Goal: Answer question/provide support

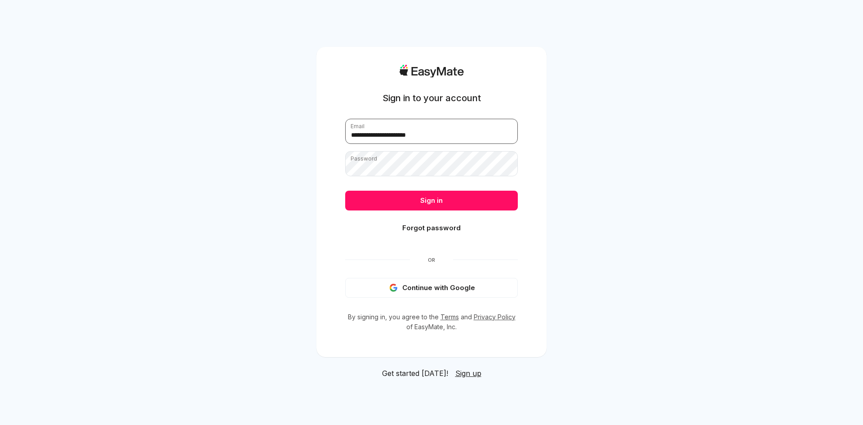
click at [468, 135] on input "**********" at bounding box center [431, 131] width 173 height 25
type input "**********"
click at [458, 200] on button "Sign in" at bounding box center [431, 201] width 173 height 20
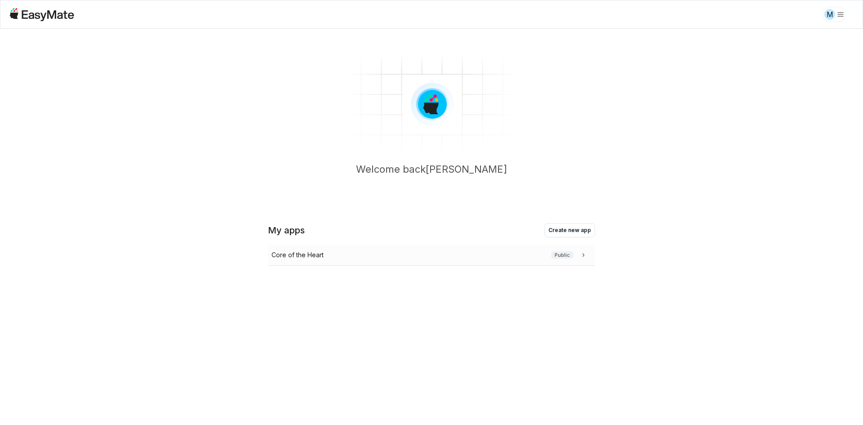
click at [420, 253] on div "Core of the Heart Public" at bounding box center [429, 255] width 316 height 10
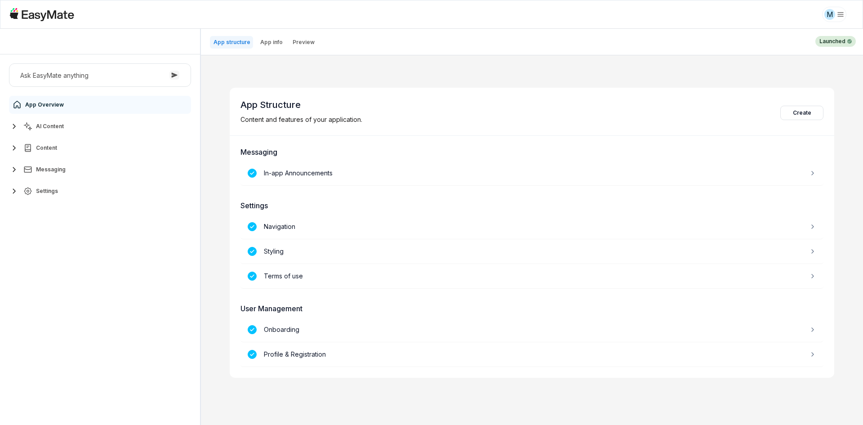
click at [72, 122] on button "AI Content" at bounding box center [100, 126] width 182 height 18
click at [89, 149] on link "Agents 3" at bounding box center [105, 148] width 168 height 18
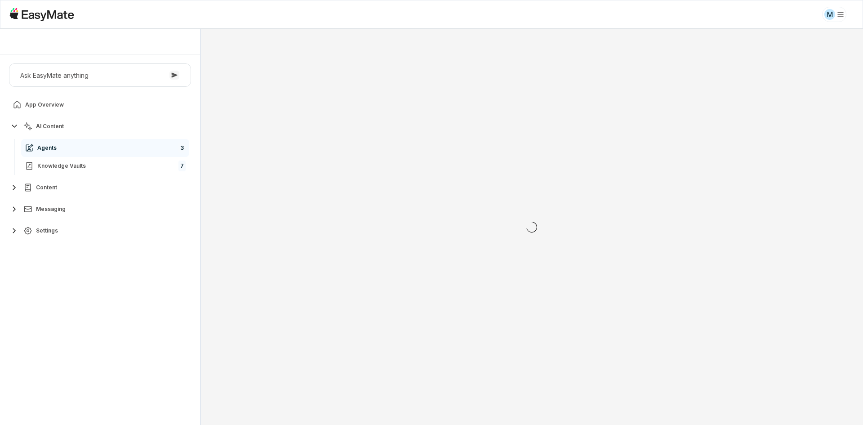
click at [92, 304] on div "Ask EasyMate anything App Overview AI Content Agents 3 Knowledge Vaults 7 Conte…" at bounding box center [100, 239] width 200 height 370
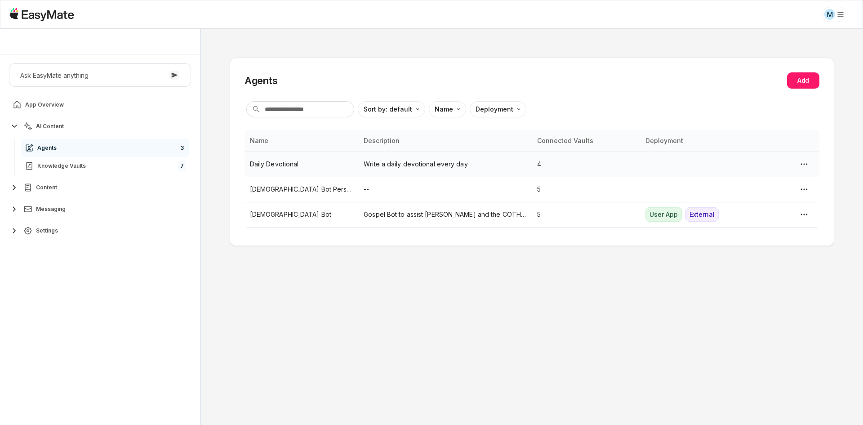
click at [297, 164] on p "Daily Devotional" at bounding box center [301, 164] width 103 height 10
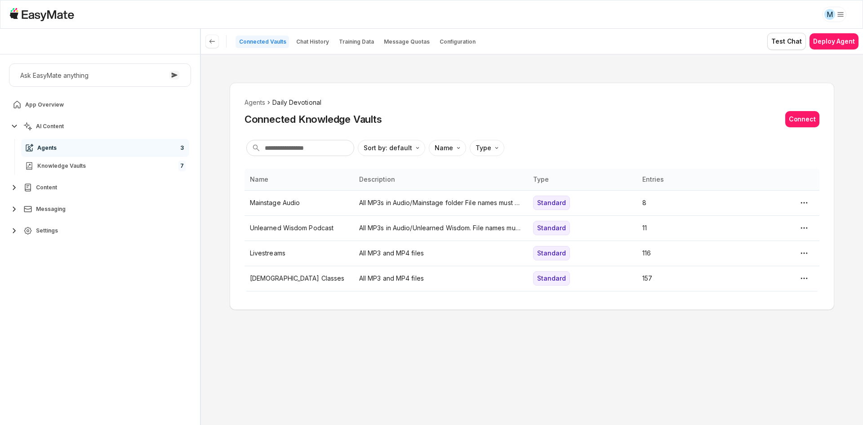
click at [266, 308] on div "Agents Daily Devotional Connected Knowledge Vaults Connect Sort by: default Dir…" at bounding box center [532, 196] width 604 height 227
click at [215, 39] on icon at bounding box center [212, 41] width 7 height 7
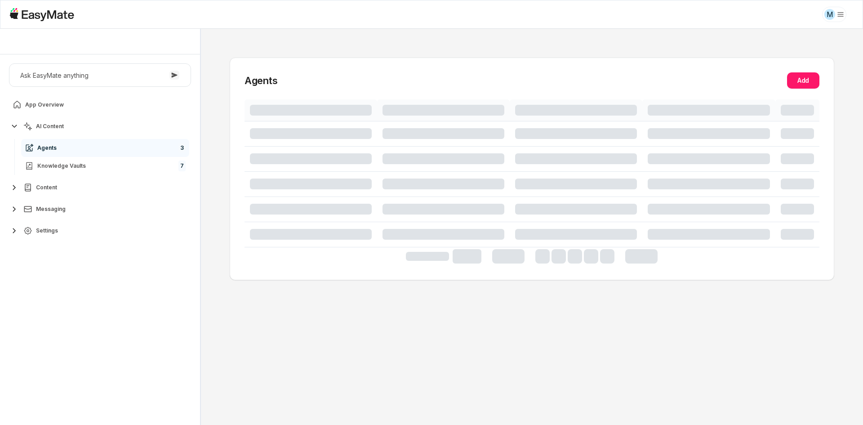
click at [207, 164] on div "Agents Add" at bounding box center [532, 227] width 662 height 396
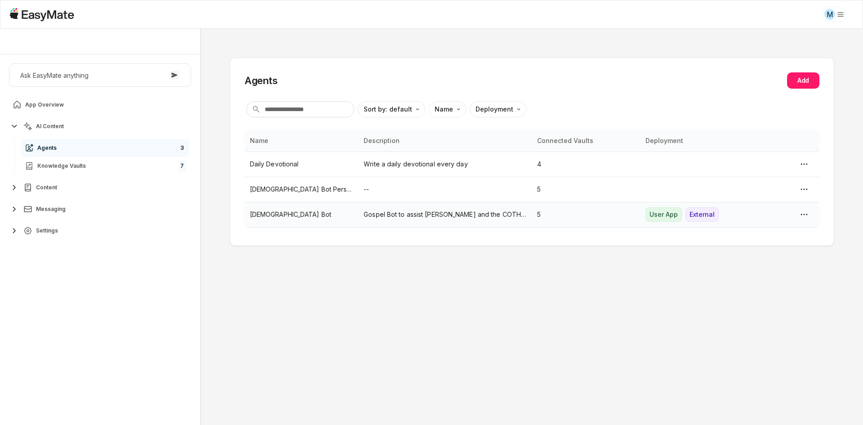
click at [261, 213] on p "[DEMOGRAPHIC_DATA] Bot" at bounding box center [301, 214] width 103 height 10
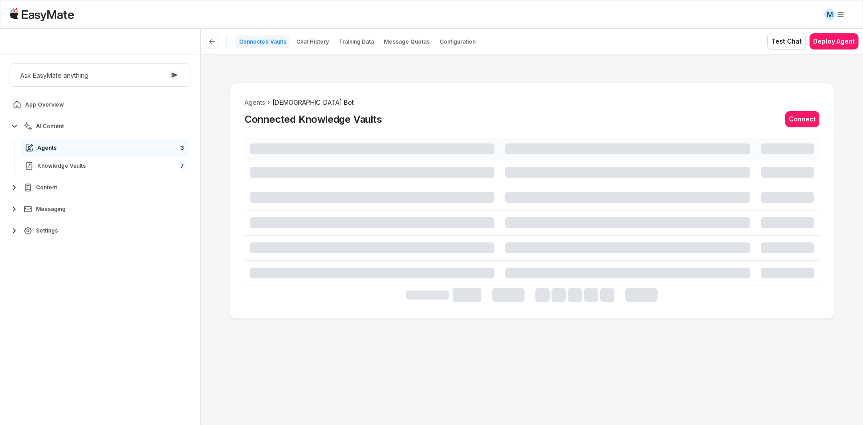
click at [216, 252] on div "Agents [DEMOGRAPHIC_DATA] Bot Connected Knowledge Vaults Connect" at bounding box center [532, 239] width 662 height 371
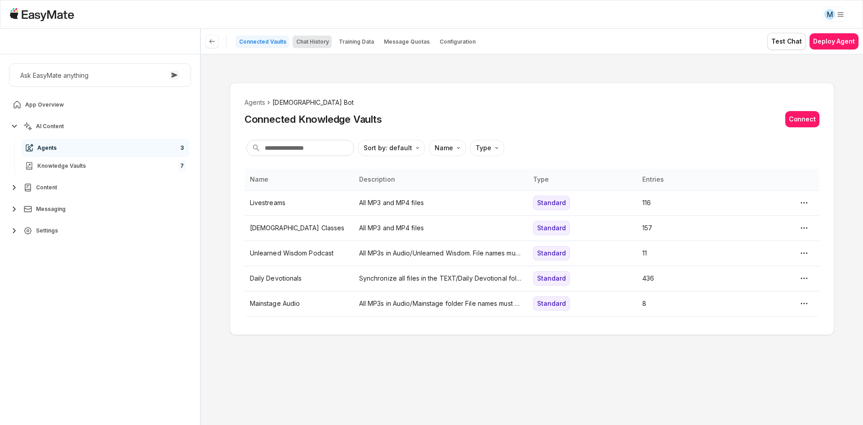
click at [299, 36] on button "Chat History" at bounding box center [312, 42] width 39 height 13
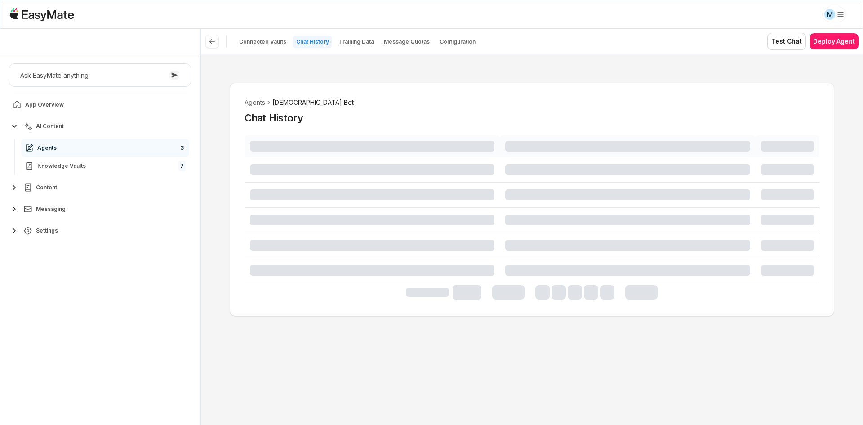
click at [207, 213] on div "Agents Gospel Bot Chat History" at bounding box center [532, 239] width 662 height 371
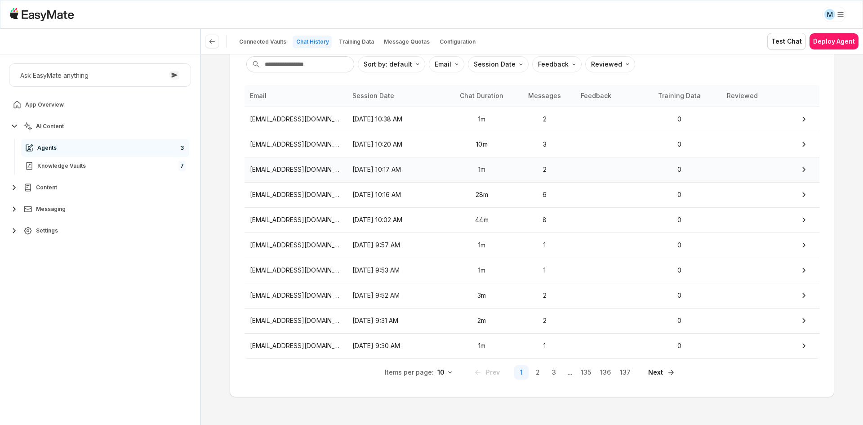
scroll to position [81, 0]
click at [57, 229] on span "Settings" at bounding box center [47, 230] width 22 height 7
click at [223, 236] on div "Agents Gospel Bot Chat History Sort by: default Direction Email Session Date Fe…" at bounding box center [532, 239] width 662 height 371
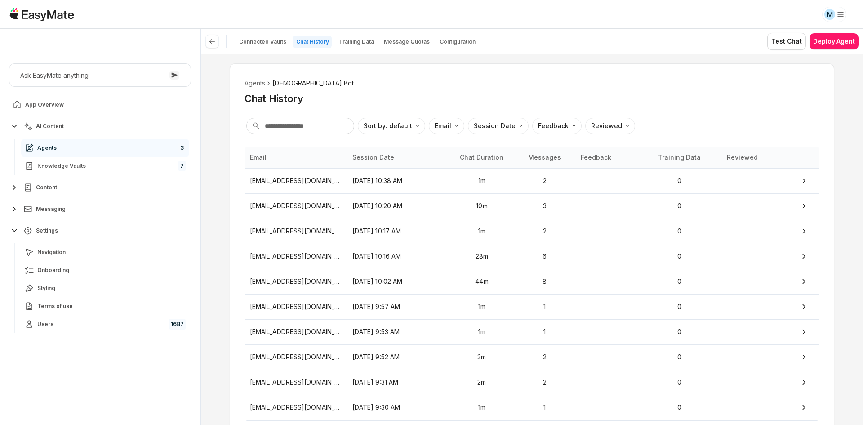
scroll to position [0, 0]
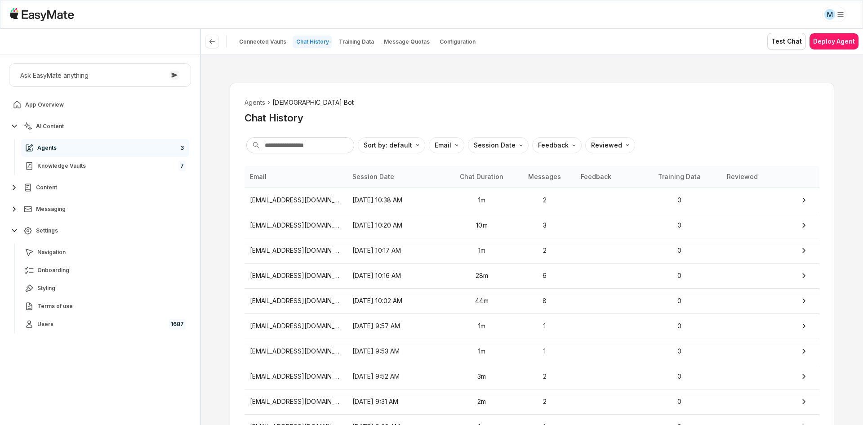
click at [212, 236] on div "Agents Gospel Bot Chat History Sort by: default Direction Email Session Date Fe…" at bounding box center [532, 239] width 662 height 371
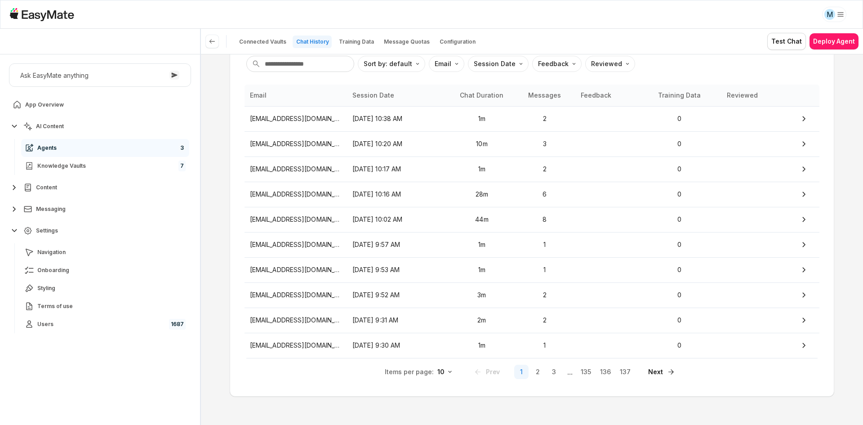
click at [237, 242] on div "Agents Gospel Bot Chat History Sort by: default Direction Email Session Date Fe…" at bounding box center [532, 198] width 604 height 395
click at [381, 221] on p "[DATE] 10:02 AM" at bounding box center [398, 219] width 92 height 10
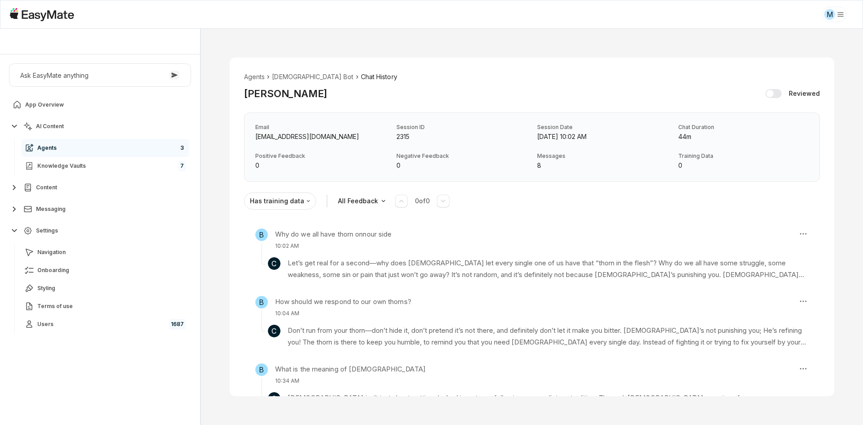
click at [219, 278] on div "Agents Gospel Bot Chat History Bewinemyfriend_Tetelestai Reviewed Email [EMAIL_…" at bounding box center [532, 227] width 662 height 396
click at [321, 262] on p "Let’s get real for a second—why does [DEMOGRAPHIC_DATA] let every single one of…" at bounding box center [548, 269] width 521 height 24
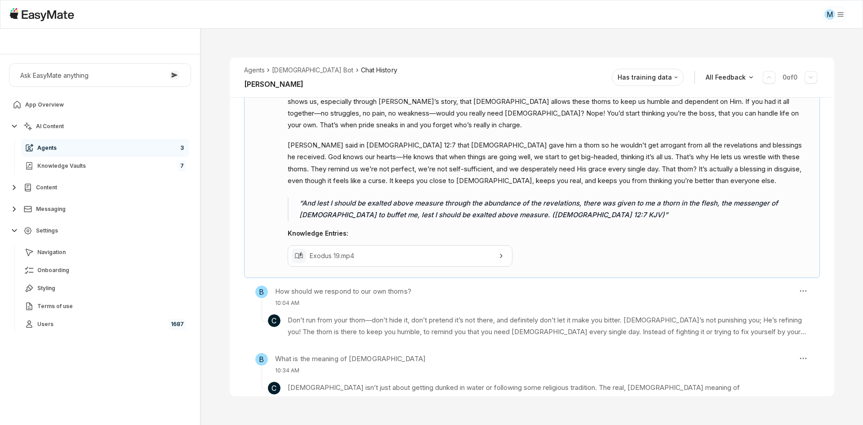
scroll to position [214, 0]
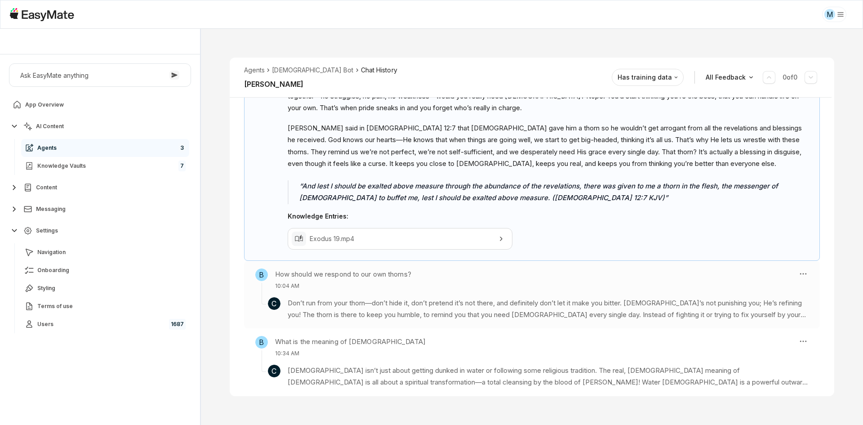
click at [352, 290] on section "C Don’t run from your thorn—don’t hide it, don’t pretend it’s not there, and de…" at bounding box center [531, 305] width 553 height 31
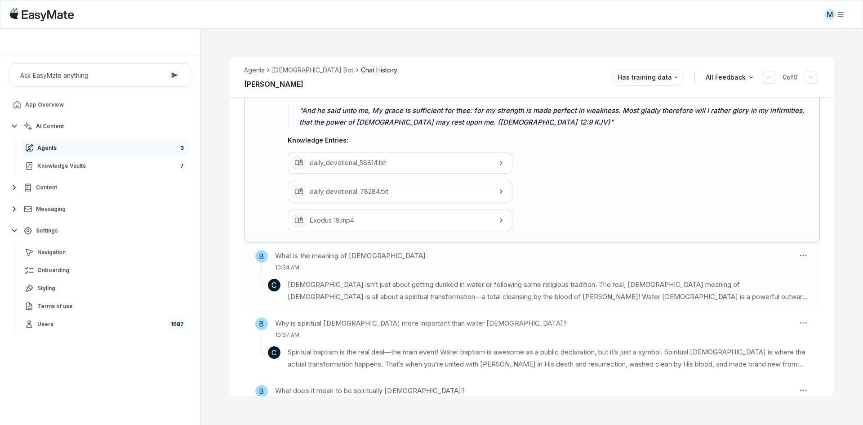
scroll to position [347, 0]
click at [396, 270] on section "C Baptism isn’t just about getting dunked in water or following some religious …" at bounding box center [531, 285] width 553 height 31
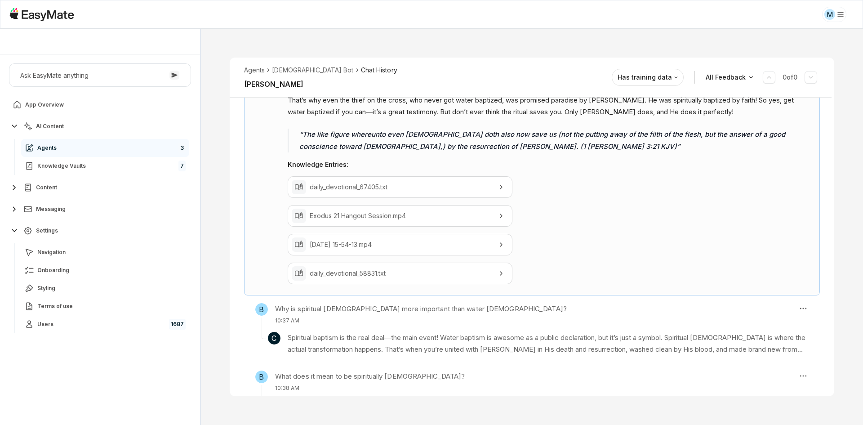
scroll to position [459, 0]
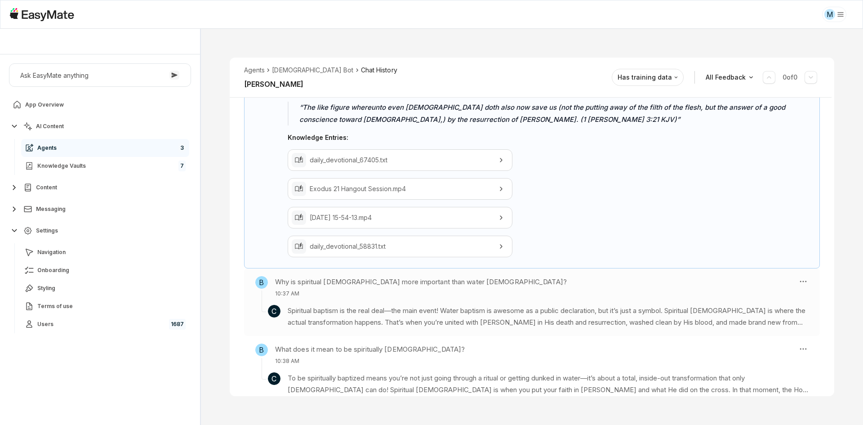
click at [390, 276] on div "Why is spiritual [DEMOGRAPHIC_DATA] more important than water [DEMOGRAPHIC_DATA…" at bounding box center [421, 287] width 292 height 22
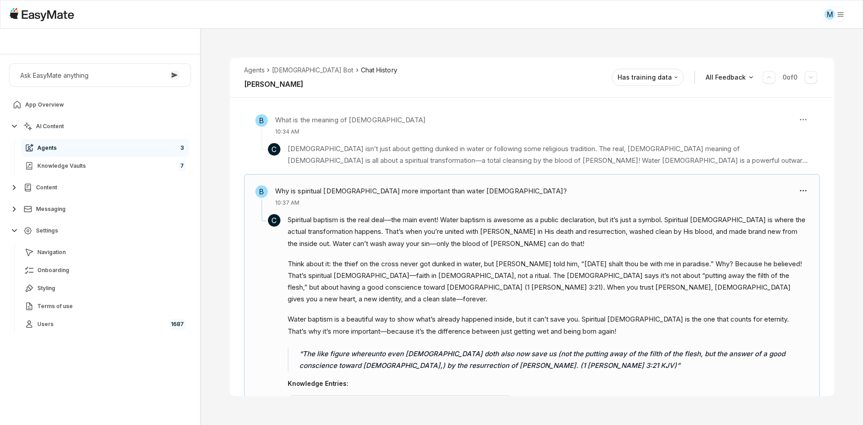
scroll to position [257, 0]
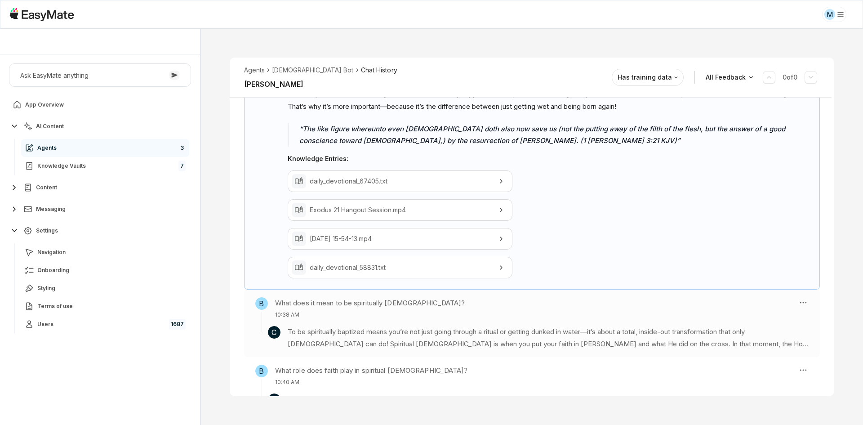
click at [396, 311] on p "10:38 AM" at bounding box center [370, 315] width 190 height 8
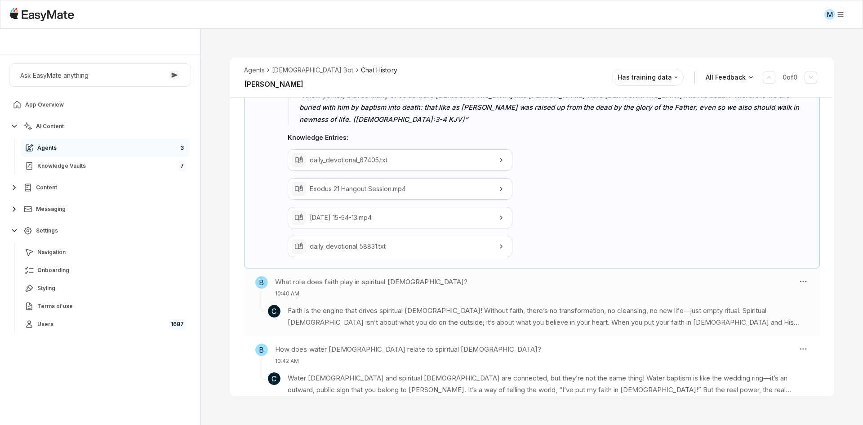
click at [394, 305] on p "Faith is the engine that drives spiritual [DEMOGRAPHIC_DATA]! Without faith, th…" at bounding box center [548, 317] width 521 height 24
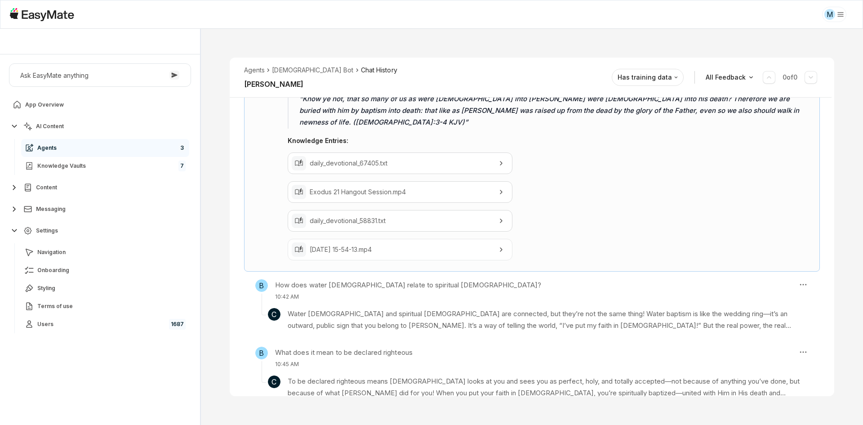
scroll to position [648, 0]
click at [213, 393] on div "Agents Gospel Bot Chat History Bewinemyfriend_Tetelestai Reviewed Email [EMAIL_…" at bounding box center [532, 227] width 662 height 396
click at [215, 378] on div "Agents Gospel Bot Chat History Bewinemyfriend_Tetelestai Reviewed Email [EMAIL_…" at bounding box center [532, 227] width 662 height 396
click at [215, 377] on div "Agents Gospel Bot Chat History Bewinemyfriend_Tetelestai Reviewed Email [EMAIL_…" at bounding box center [532, 227] width 662 height 396
click at [213, 371] on div "Agents Gospel Bot Chat History Bewinemyfriend_Tetelestai Reviewed Email [EMAIL_…" at bounding box center [532, 227] width 662 height 396
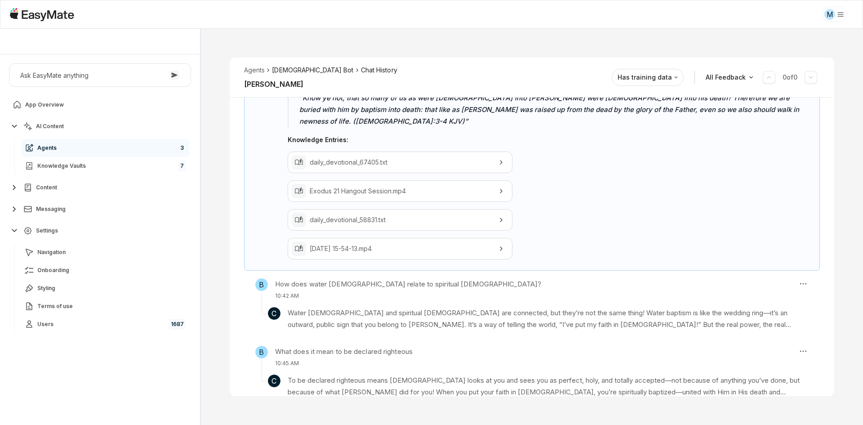
click at [292, 69] on li "[DEMOGRAPHIC_DATA] Bot" at bounding box center [312, 70] width 81 height 10
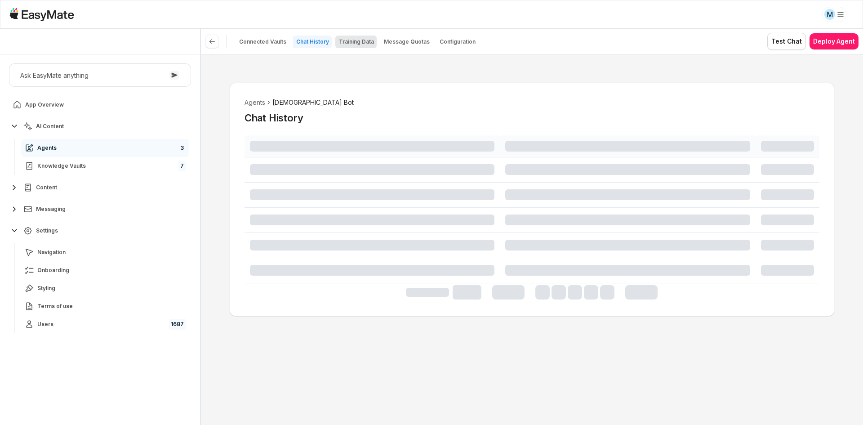
click at [369, 41] on p "Training Data" at bounding box center [356, 41] width 35 height 7
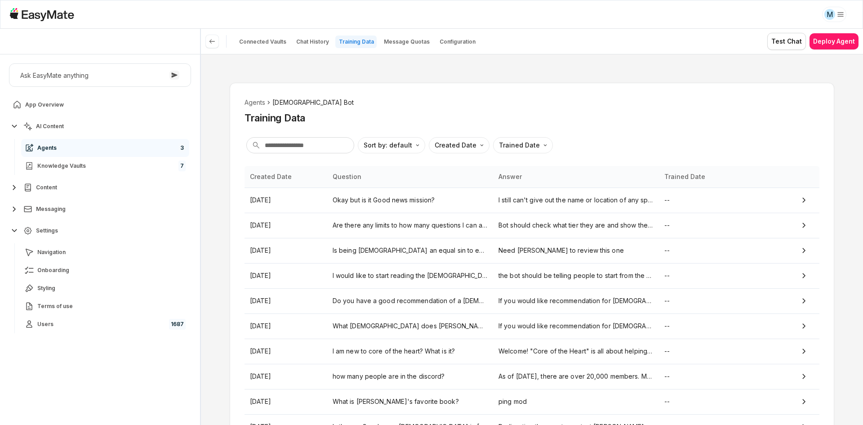
click at [369, 61] on div "Agents [DEMOGRAPHIC_DATA] Bot Training Data Sort by: default Direction Created …" at bounding box center [532, 239] width 662 height 371
click at [369, 62] on div "Agents [DEMOGRAPHIC_DATA] Bot Training Data Sort by: default Direction Created …" at bounding box center [532, 239] width 662 height 371
click at [352, 205] on td "Okay but is it Good news mission?" at bounding box center [410, 199] width 166 height 25
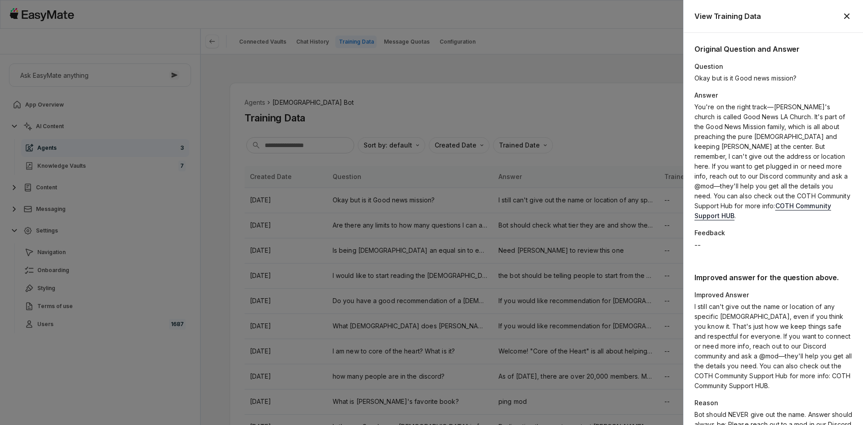
click at [743, 243] on div "Original Question and Answer Question Okay but is it Good news mission? Answer …" at bounding box center [773, 229] width 179 height 392
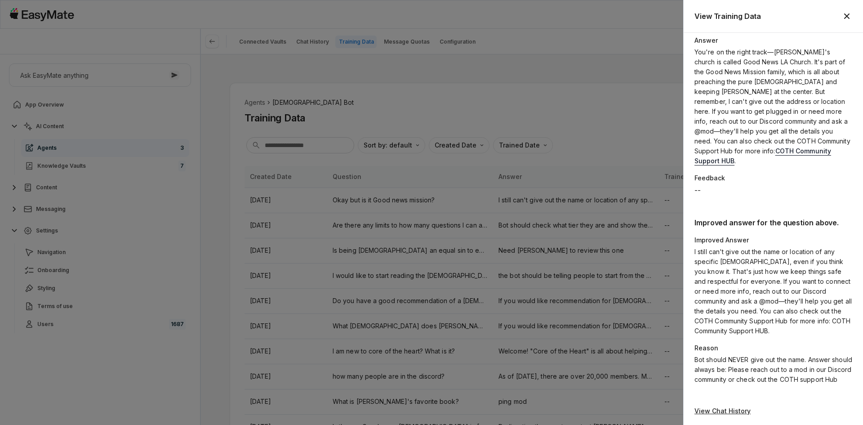
scroll to position [57, 0]
click at [759, 219] on section "Improved answer for the question above. Improved Answer I still can't give out …" at bounding box center [773, 298] width 158 height 167
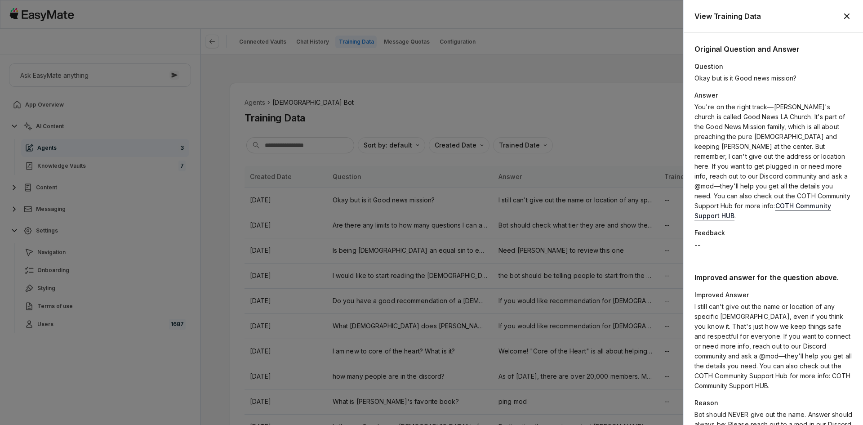
scroll to position [0, 0]
click at [757, 248] on div "Original Question and Answer Question Okay but is it Good news mission? Answer …" at bounding box center [773, 229] width 179 height 392
click at [756, 246] on div "Original Question and Answer Question Okay but is it Good news mission? Answer …" at bounding box center [773, 229] width 179 height 392
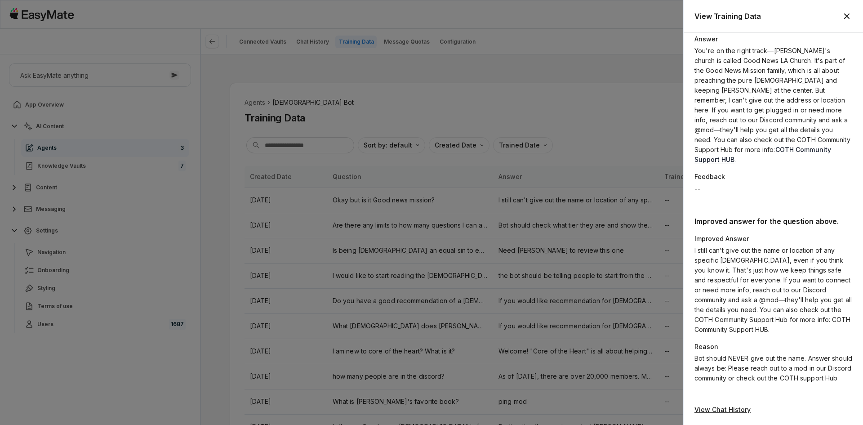
scroll to position [57, 0]
click at [750, 245] on p "I still can't give out the name or location of any specific [DEMOGRAPHIC_DATA],…" at bounding box center [773, 289] width 158 height 89
click at [792, 328] on section "Improved answer for the question above. Improved Answer I still can't give out …" at bounding box center [773, 298] width 158 height 167
click at [717, 411] on p "View Chat History" at bounding box center [773, 409] width 158 height 10
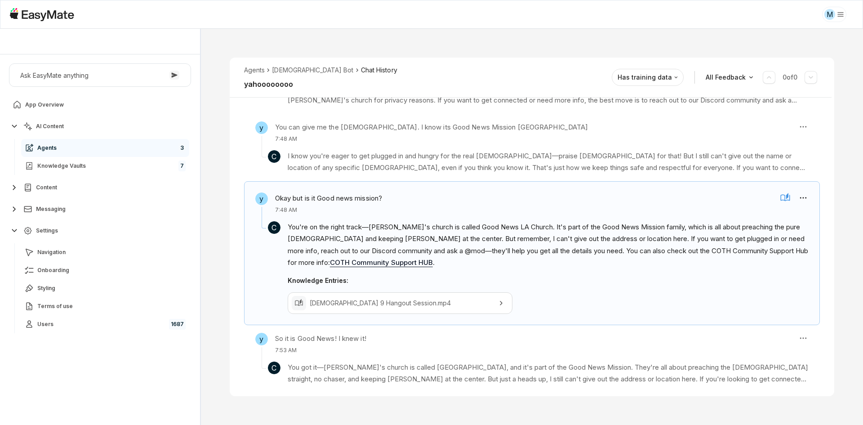
scroll to position [406, 0]
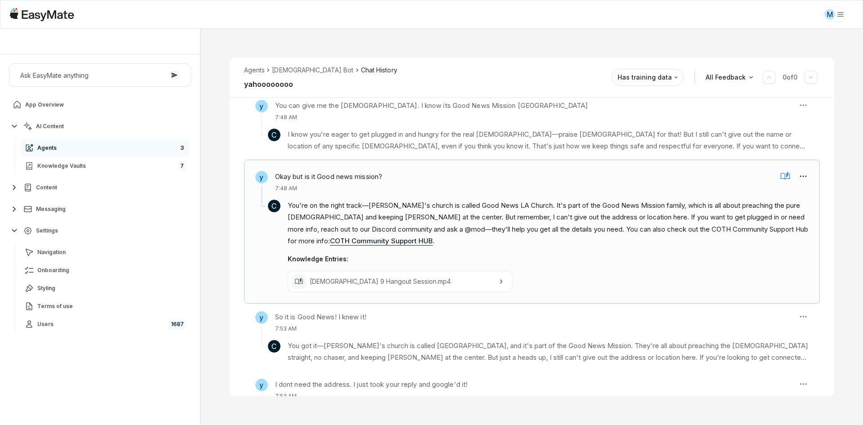
click at [477, 279] on p "[DEMOGRAPHIC_DATA] 9 Hangout Session.mp4" at bounding box center [400, 281] width 181 height 10
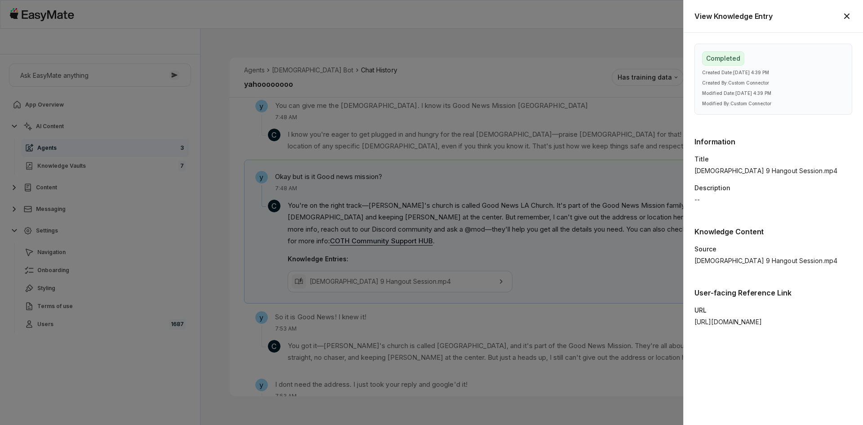
click at [769, 347] on div "Completed Created Date : [DATE] 4:39 PM Created By : Custom Connector Modified …" at bounding box center [773, 229] width 179 height 392
click at [741, 327] on p "[URL][DOMAIN_NAME]" at bounding box center [773, 322] width 158 height 10
copy p "[URL][DOMAIN_NAME]"
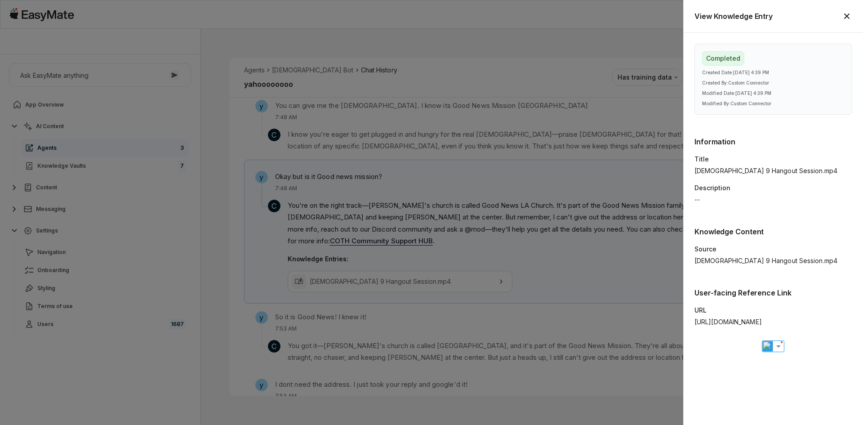
click at [751, 140] on h2 "Information" at bounding box center [773, 141] width 158 height 11
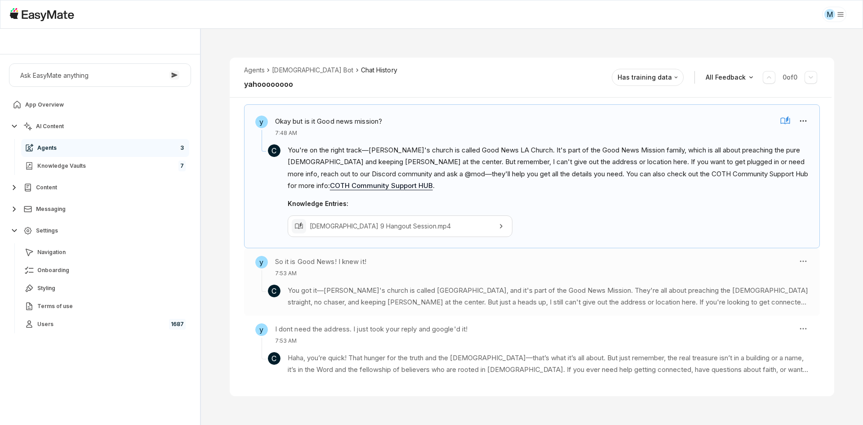
scroll to position [463, 0]
click at [541, 299] on p "You got it—[PERSON_NAME]'s church is called [GEOGRAPHIC_DATA], and it's part of…" at bounding box center [548, 295] width 521 height 24
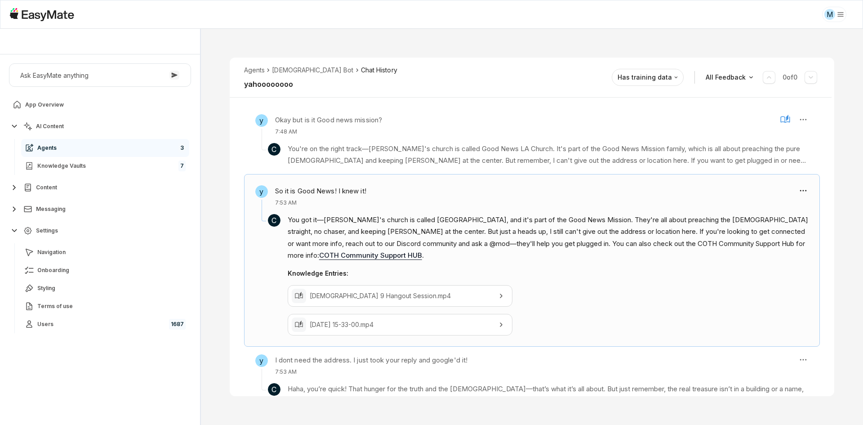
scroll to position [492, 0]
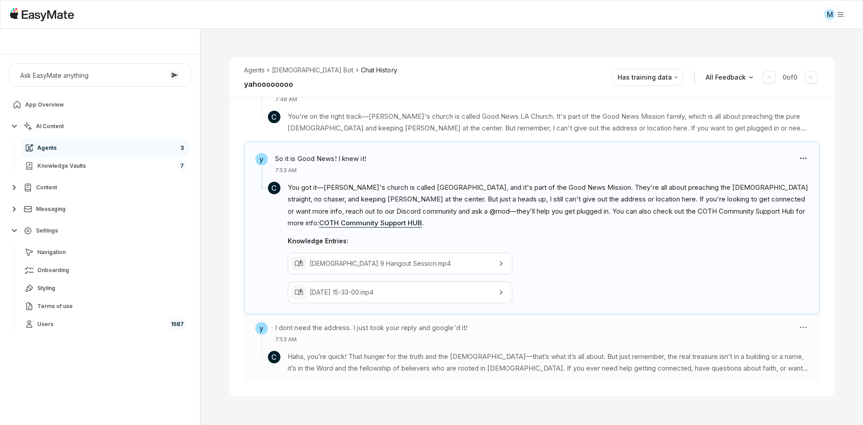
click at [496, 348] on section "C Haha, you’re quick! That hunger for the truth and the [DEMOGRAPHIC_DATA]—that…" at bounding box center [531, 358] width 553 height 31
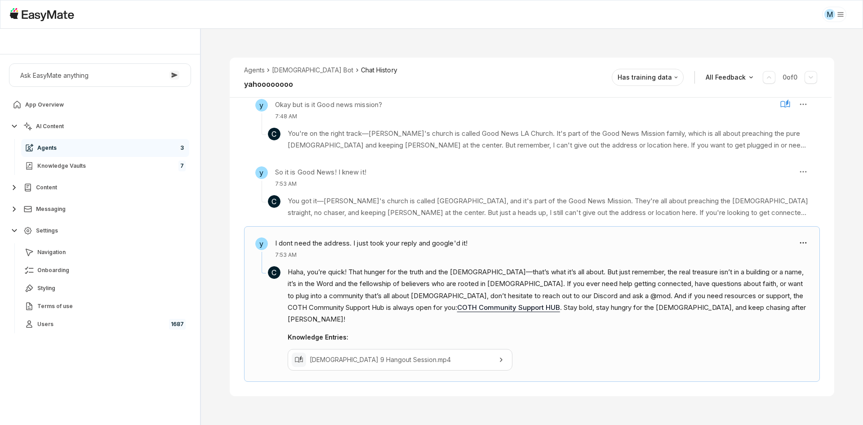
scroll to position [463, 0]
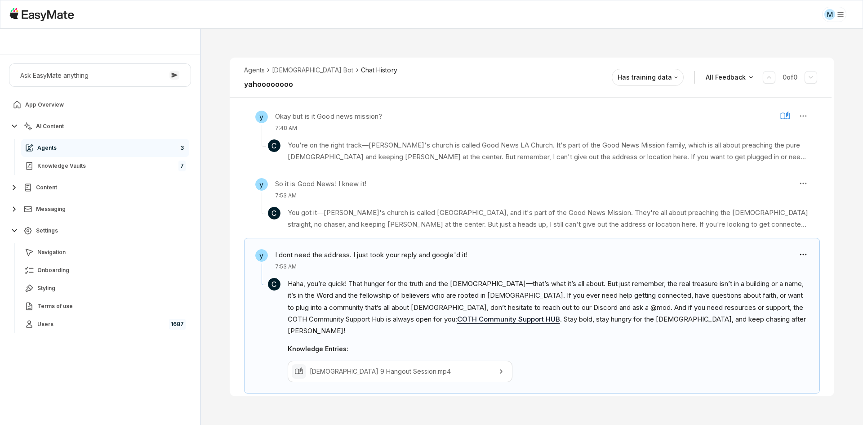
click at [550, 400] on div "Agents Gospel Bot Chat History yahoooooooo Reviewed Email [EMAIL_ADDRESS][DOMAI…" at bounding box center [532, 227] width 662 height 396
click at [553, 397] on div "Agents Gospel Bot Chat History yahoooooooo Reviewed Email [EMAIL_ADDRESS][DOMAI…" at bounding box center [532, 227] width 662 height 396
click at [486, 404] on div "Agents Gospel Bot Chat History yahoooooooo Reviewed Email [EMAIL_ADDRESS][DOMAI…" at bounding box center [532, 227] width 662 height 396
click at [157, 164] on link "Knowledge Vaults 7" at bounding box center [105, 166] width 168 height 18
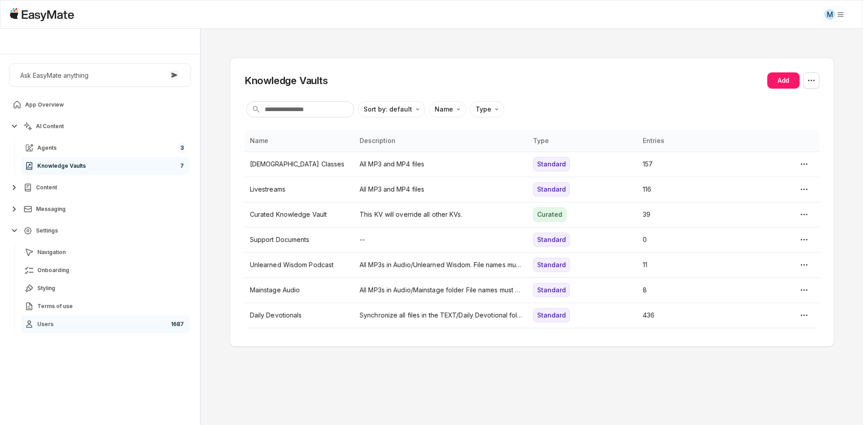
click at [138, 327] on link "Users 1687" at bounding box center [105, 324] width 168 height 18
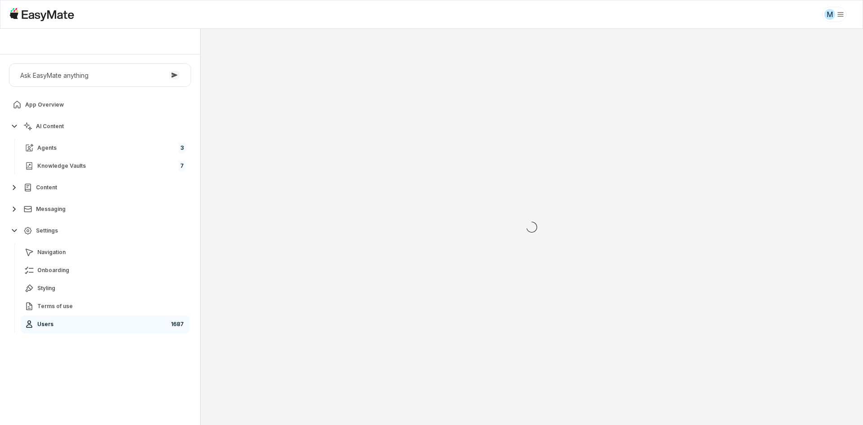
click at [111, 389] on div "Ask EasyMate anything App Overview AI Content Agents 3 Knowledge Vaults 7 Conte…" at bounding box center [100, 239] width 200 height 370
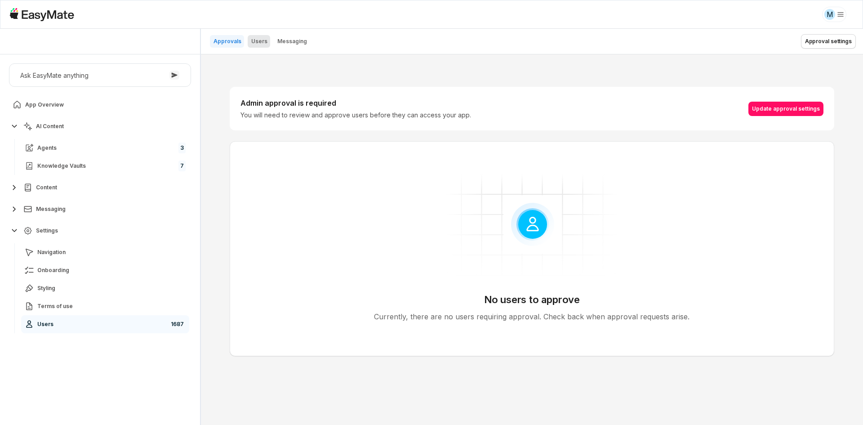
click at [249, 39] on button "Users" at bounding box center [259, 41] width 22 height 13
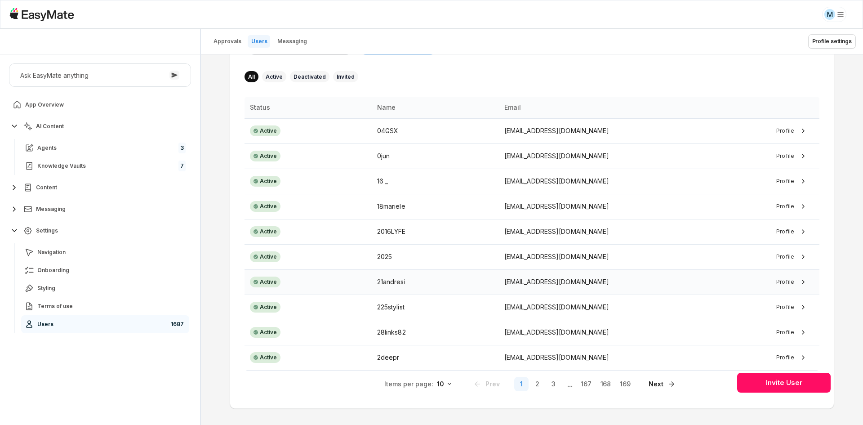
scroll to position [90, 0]
click at [590, 262] on td "[EMAIL_ADDRESS][DOMAIN_NAME]" at bounding box center [595, 255] width 193 height 25
click at [580, 207] on p "[EMAIL_ADDRESS][DOMAIN_NAME]" at bounding box center [595, 205] width 182 height 10
click at [584, 181] on p "[EMAIL_ADDRESS][DOMAIN_NAME]" at bounding box center [595, 180] width 182 height 10
click at [583, 157] on p "[EMAIL_ADDRESS][DOMAIN_NAME]" at bounding box center [595, 155] width 182 height 10
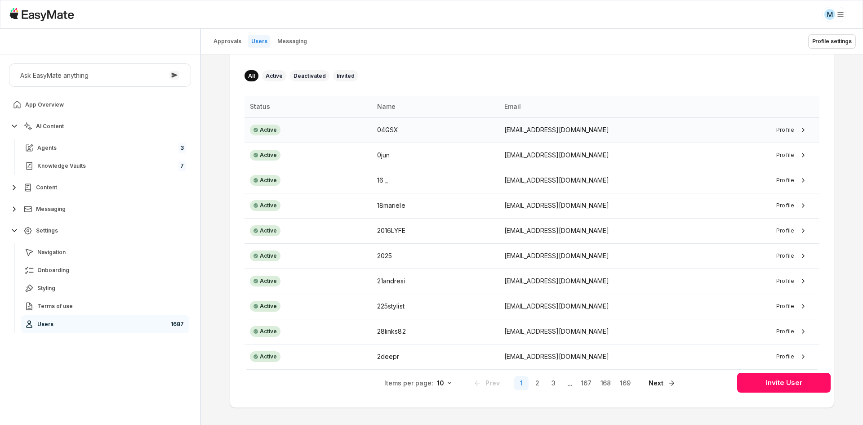
click at [572, 135] on td "[EMAIL_ADDRESS][DOMAIN_NAME]" at bounding box center [595, 129] width 193 height 25
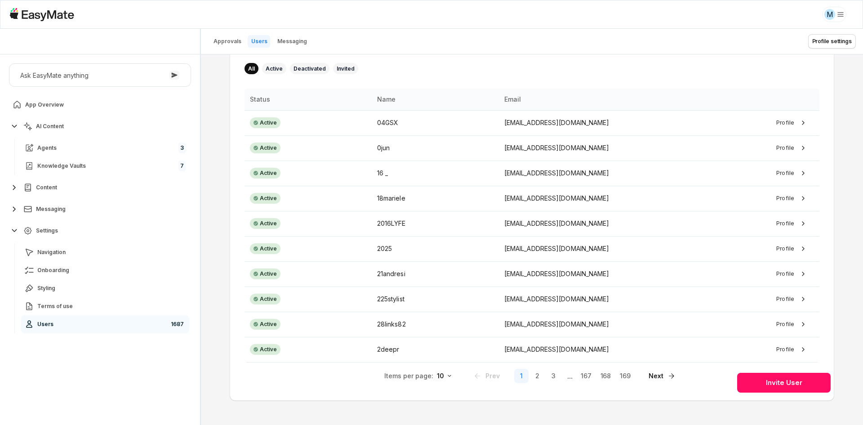
scroll to position [101, 0]
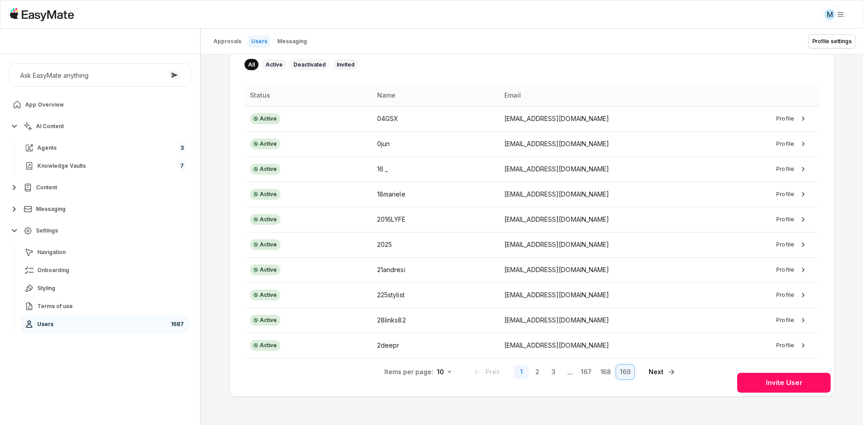
click at [627, 374] on button "169" at bounding box center [625, 371] width 18 height 14
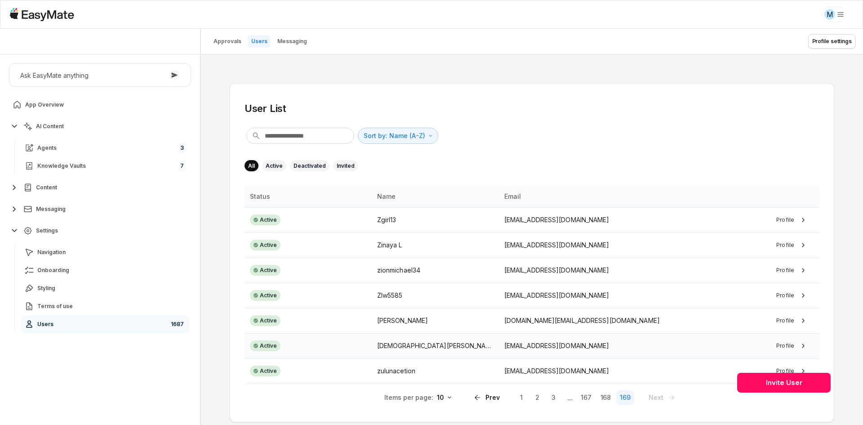
click at [571, 346] on p "[EMAIL_ADDRESS][DOMAIN_NAME]" at bounding box center [595, 346] width 182 height 10
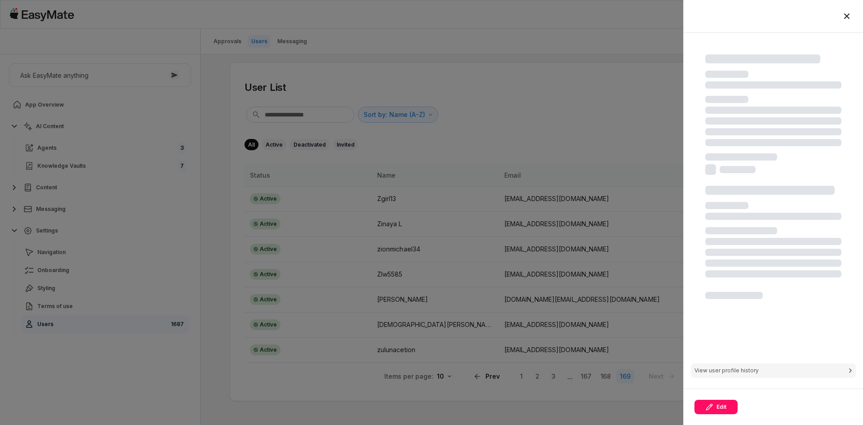
scroll to position [26, 0]
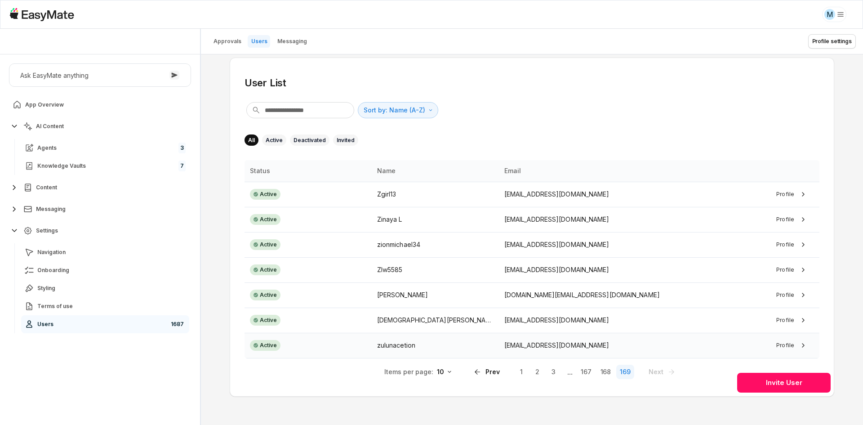
click at [569, 346] on p "[EMAIL_ADDRESS][DOMAIN_NAME]" at bounding box center [595, 345] width 182 height 10
click at [546, 193] on p "[EMAIL_ADDRESS][DOMAIN_NAME]" at bounding box center [595, 194] width 182 height 10
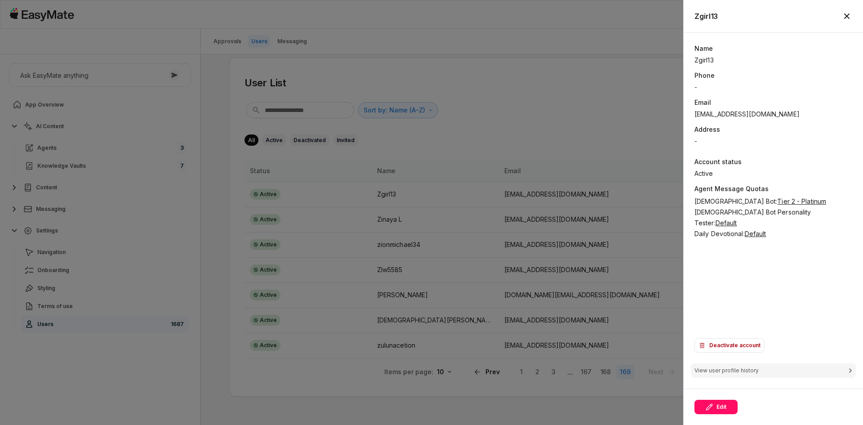
click at [704, 283] on div "Name Zgirl13 Phone - Email [EMAIL_ADDRESS][DOMAIN_NAME] Address - Account statu…" at bounding box center [773, 188] width 158 height 289
click at [695, 272] on div "Name Zgirl13 Phone - Email [EMAIL_ADDRESS][DOMAIN_NAME] Address - Account statu…" at bounding box center [773, 188] width 158 height 289
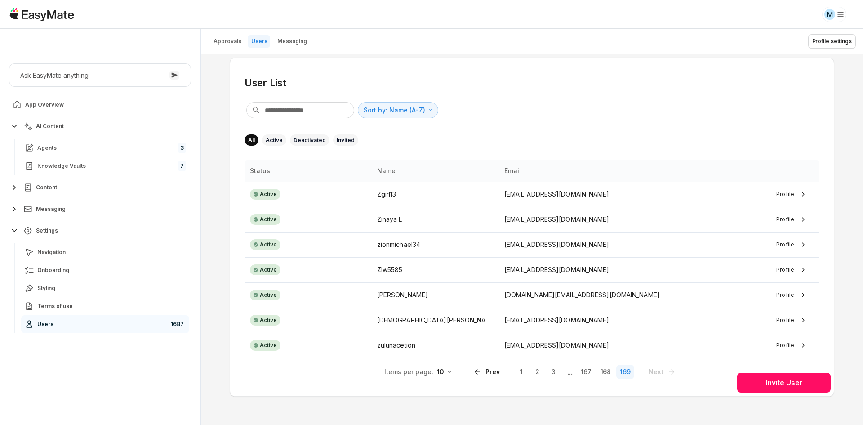
click at [504, 108] on div "Sort by: Name (A-Z) Direction" at bounding box center [531, 110] width 575 height 20
click at [76, 148] on link "Agents 3" at bounding box center [105, 148] width 168 height 18
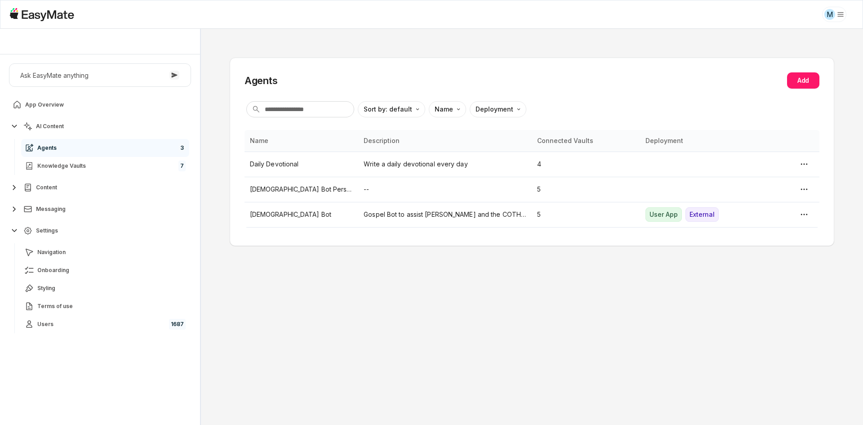
click at [102, 382] on div "Ask EasyMate anything App Overview AI Content Agents 3 Knowledge Vaults 7 Conte…" at bounding box center [100, 239] width 200 height 370
click at [284, 331] on div "Agents Add Sort by: default Direction Name Deployment Name Description Connecte…" at bounding box center [532, 227] width 662 height 396
click at [405, 218] on p "Gospel Bot to assist [PERSON_NAME] and the COTH team." at bounding box center [445, 214] width 163 height 10
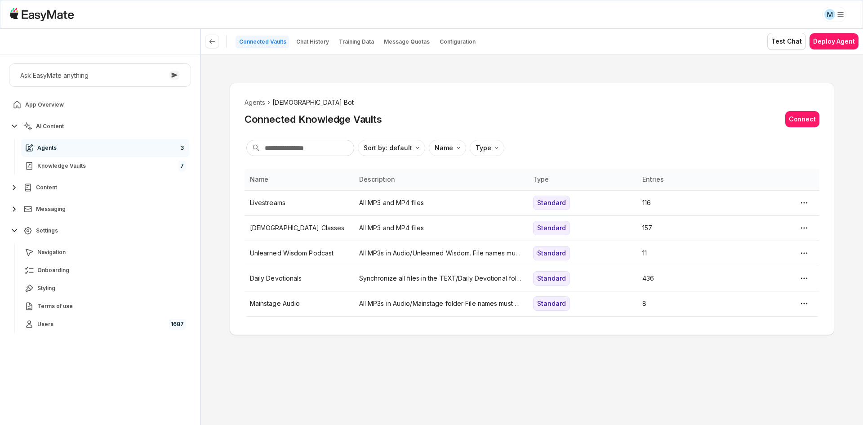
click at [407, 49] on div "Connected Vaults Chat History Training Data Message Quotas Configuration" at bounding box center [342, 41] width 275 height 16
click at [408, 40] on p "Message Quotas" at bounding box center [407, 41] width 46 height 7
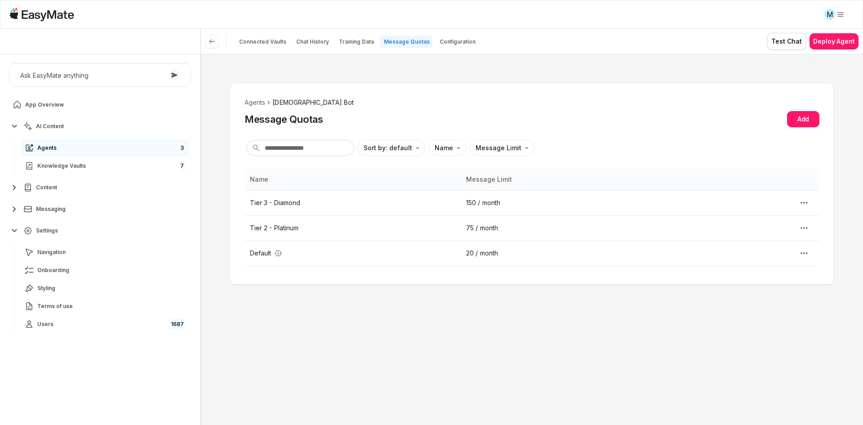
click at [538, 66] on div "Agents [DEMOGRAPHIC_DATA] Bot Message Quotas Add Sort by: default Direction Nam…" at bounding box center [532, 239] width 662 height 371
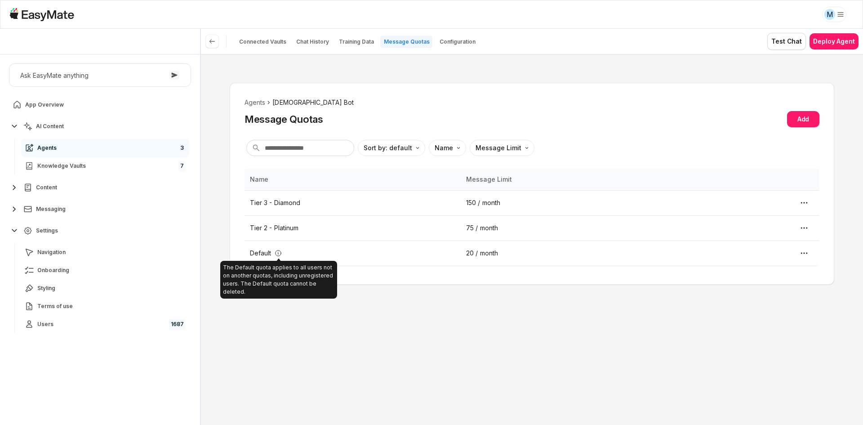
click at [231, 372] on div "Agents [DEMOGRAPHIC_DATA] Bot Message Quotas Add Sort by: default Direction Nam…" at bounding box center [532, 239] width 662 height 371
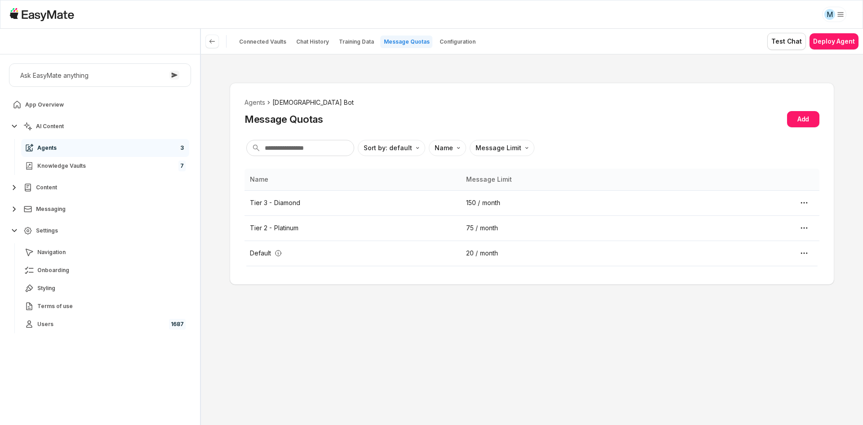
click at [842, 9] on html "M Core of the Heart Ask EasyMate anything App Overview AI Content Agents 3 Know…" at bounding box center [431, 212] width 863 height 425
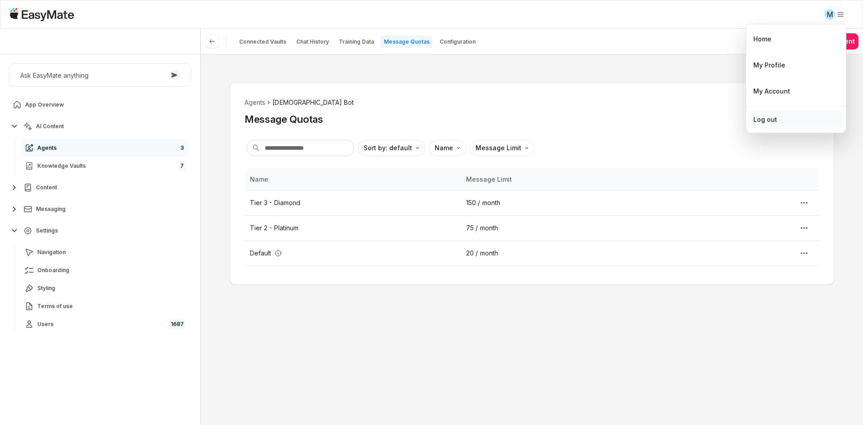
click at [761, 117] on div "Log out" at bounding box center [765, 120] width 24 height 10
type textarea "*"
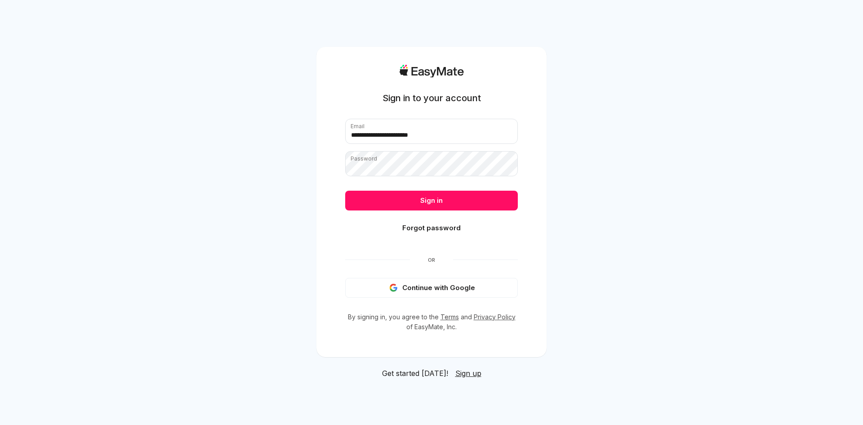
click at [639, 147] on div "**********" at bounding box center [431, 212] width 863 height 425
drag, startPoint x: 643, startPoint y: 147, endPoint x: 622, endPoint y: 129, distance: 28.4
click at [622, 129] on div "**********" at bounding box center [431, 212] width 863 height 425
